Goal: Task Accomplishment & Management: Use online tool/utility

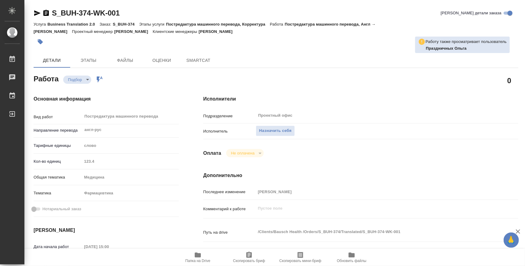
type textarea "x"
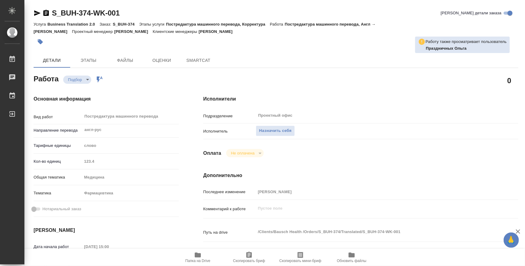
type textarea "x"
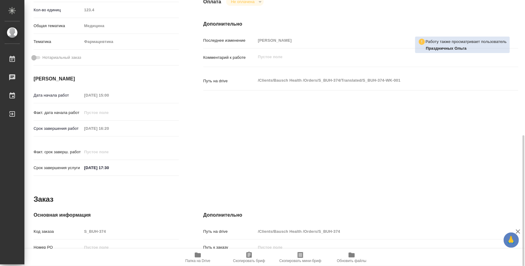
type textarea "x"
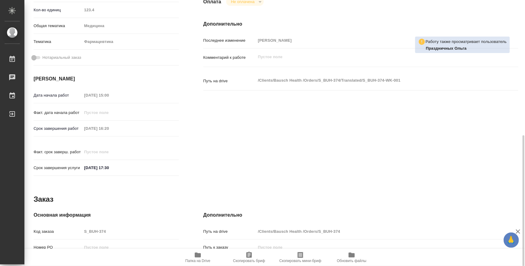
scroll to position [190, 0]
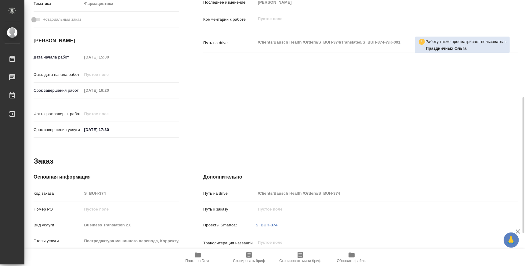
type textarea "x"
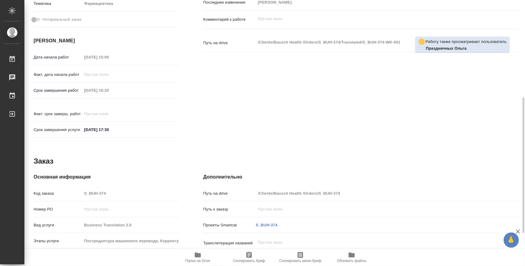
click at [202, 256] on span "Папка на Drive" at bounding box center [198, 258] width 44 height 12
type textarea "x"
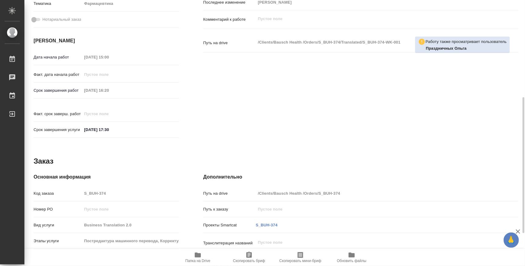
type textarea "x"
